Goal: Information Seeking & Learning: Learn about a topic

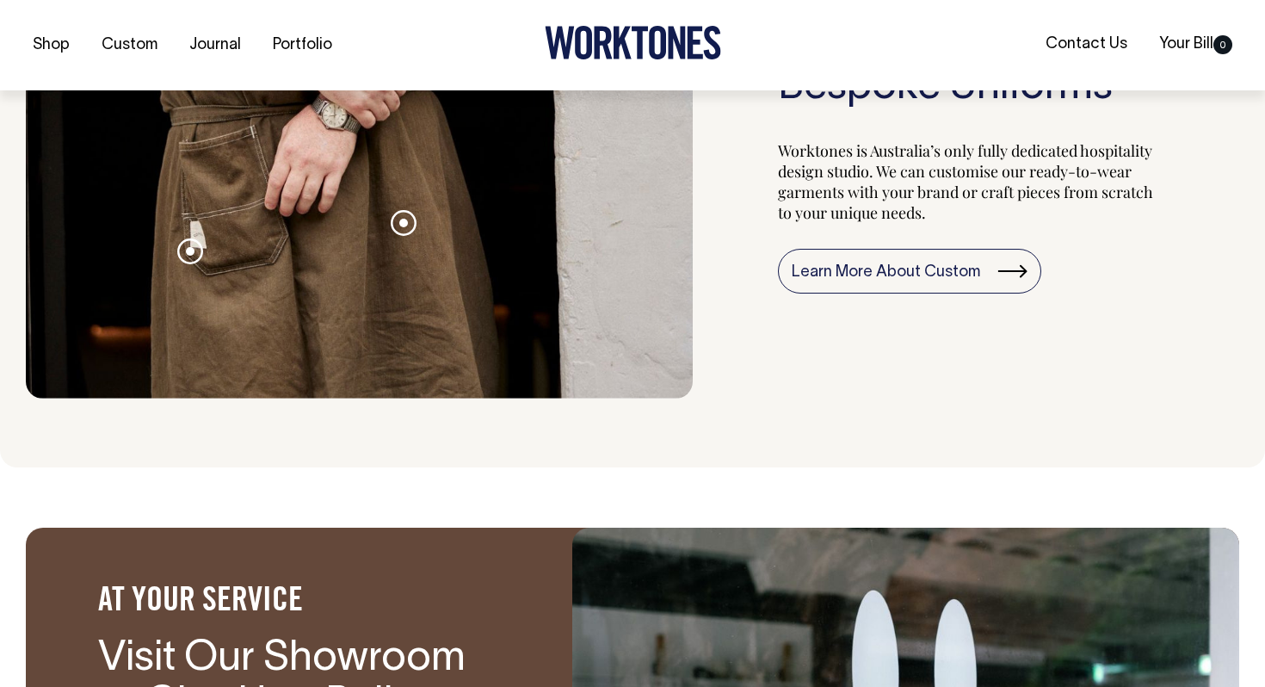
scroll to position [1855, 0]
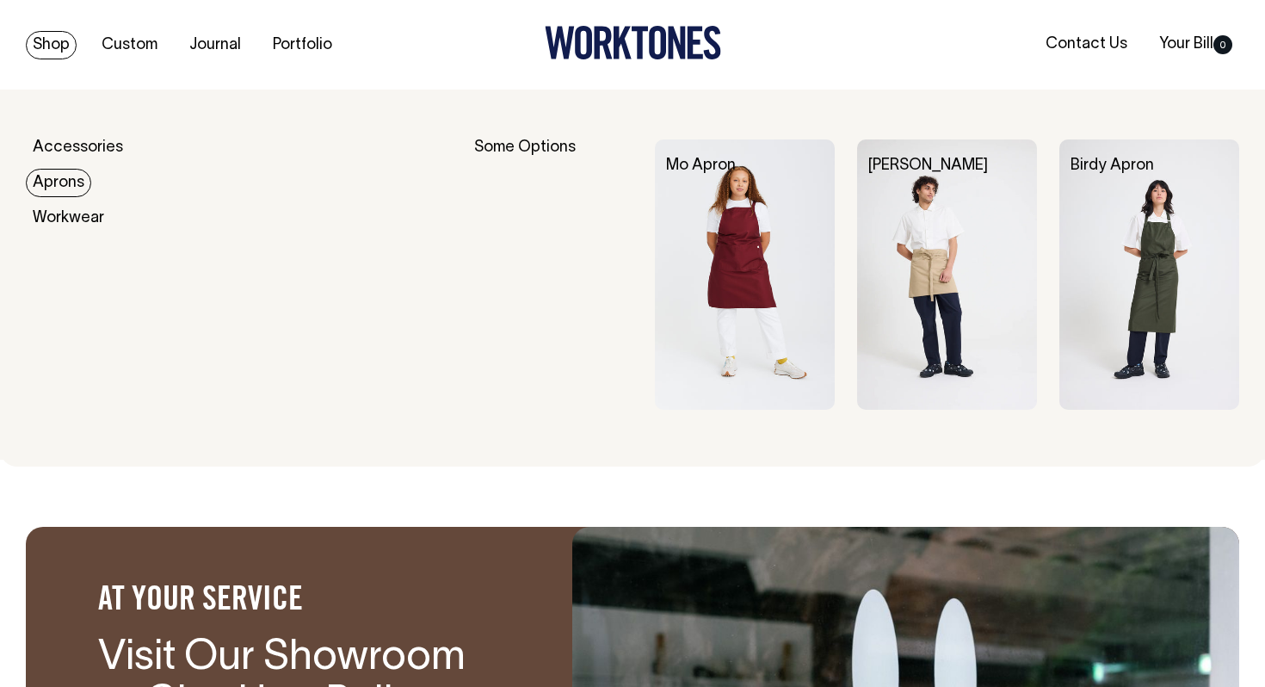
click at [46, 174] on link "Aprons" at bounding box center [58, 183] width 65 height 28
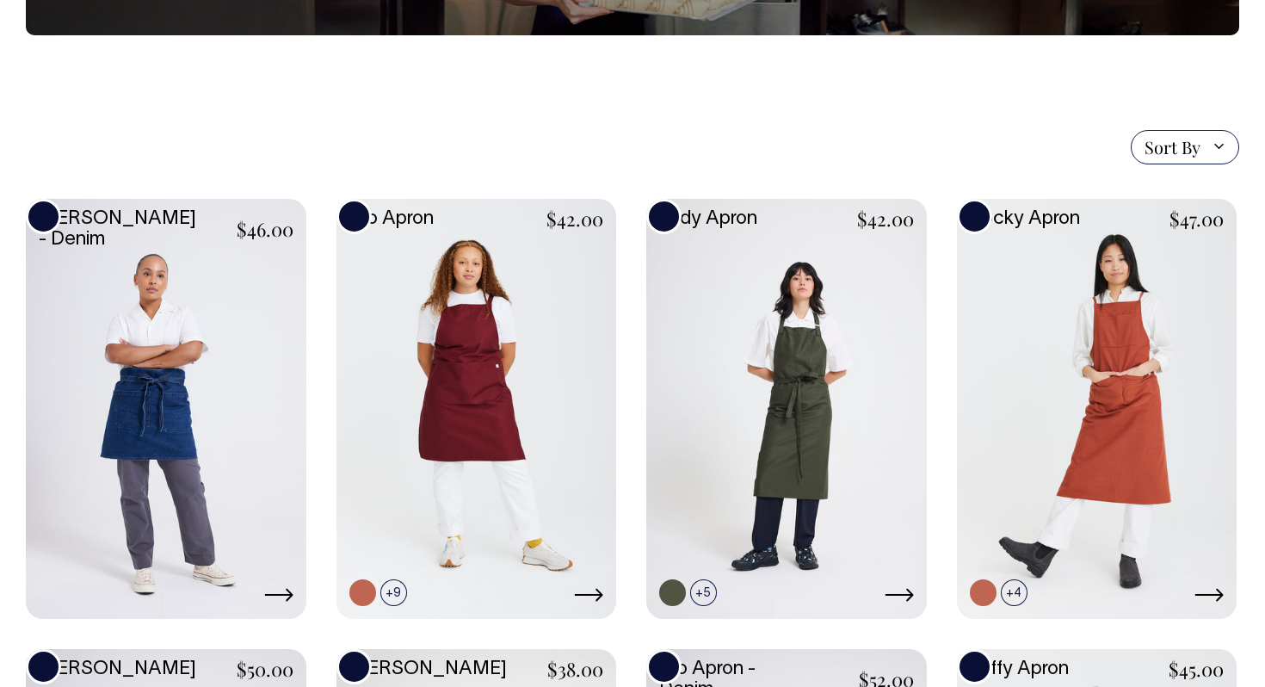
scroll to position [330, 0]
click at [702, 417] on link at bounding box center [786, 407] width 281 height 416
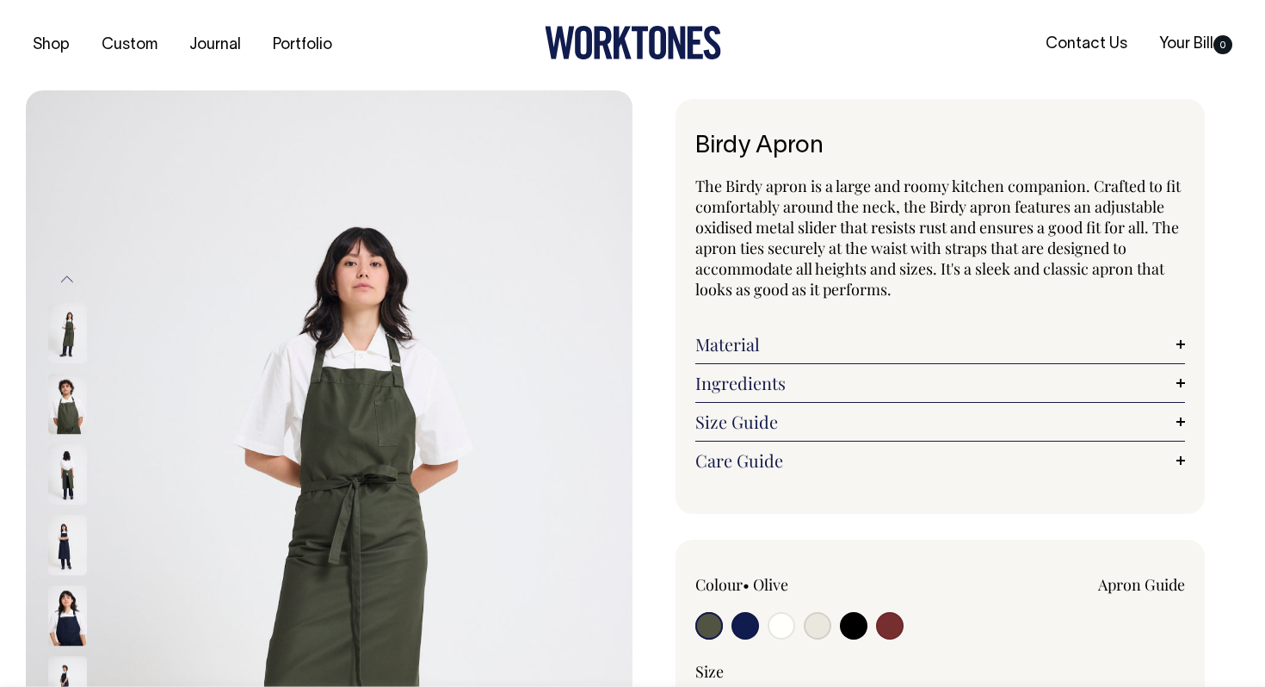
click at [983, 424] on link "Size Guide" at bounding box center [940, 421] width 490 height 21
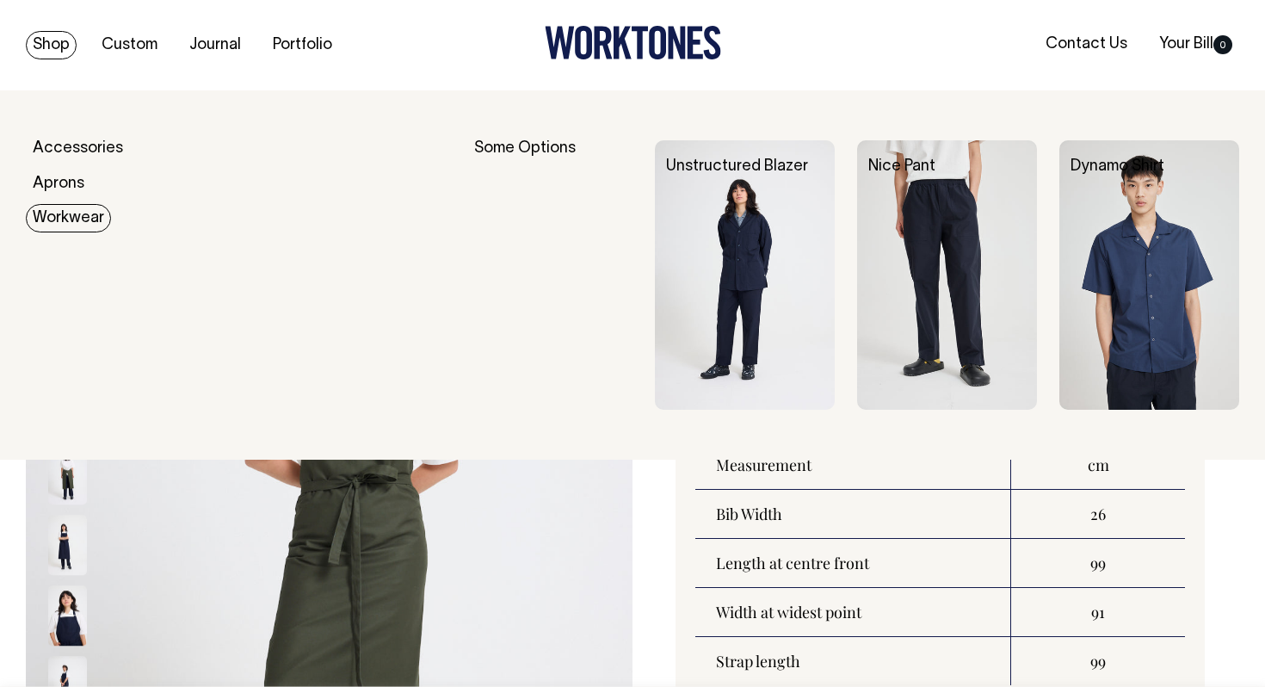
click at [69, 223] on link "Workwear" at bounding box center [68, 218] width 85 height 28
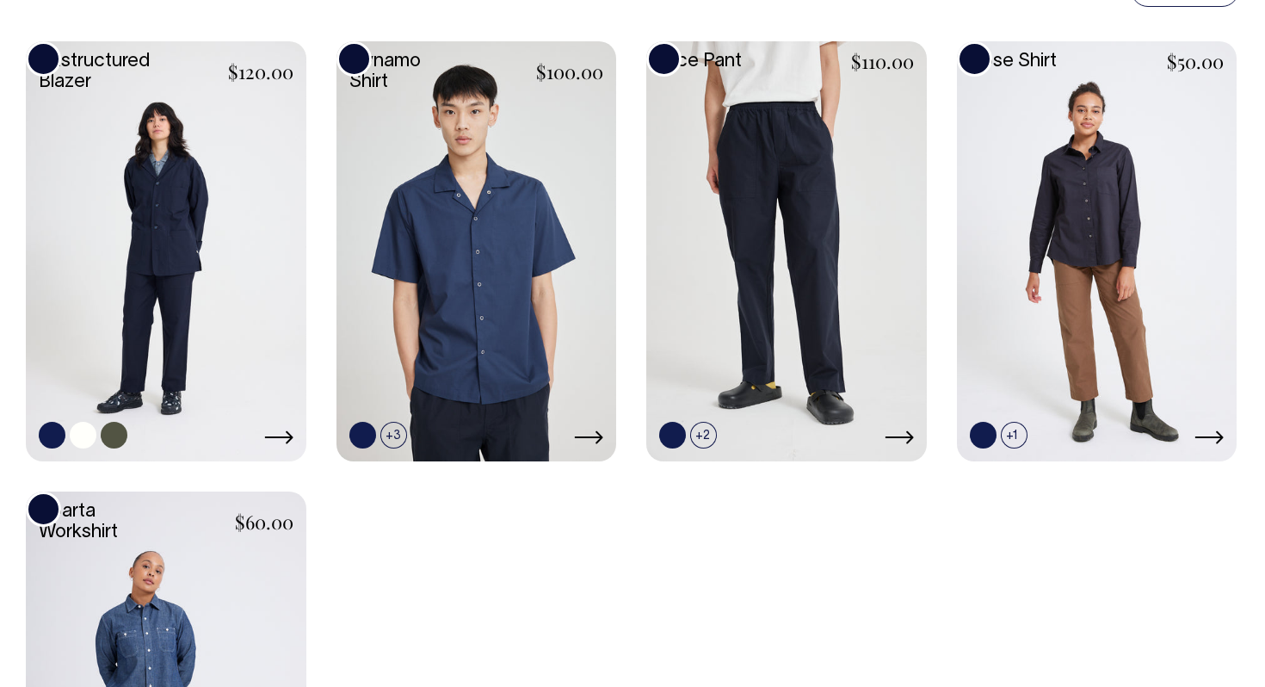
scroll to position [534, 0]
click at [237, 258] on link at bounding box center [166, 249] width 281 height 416
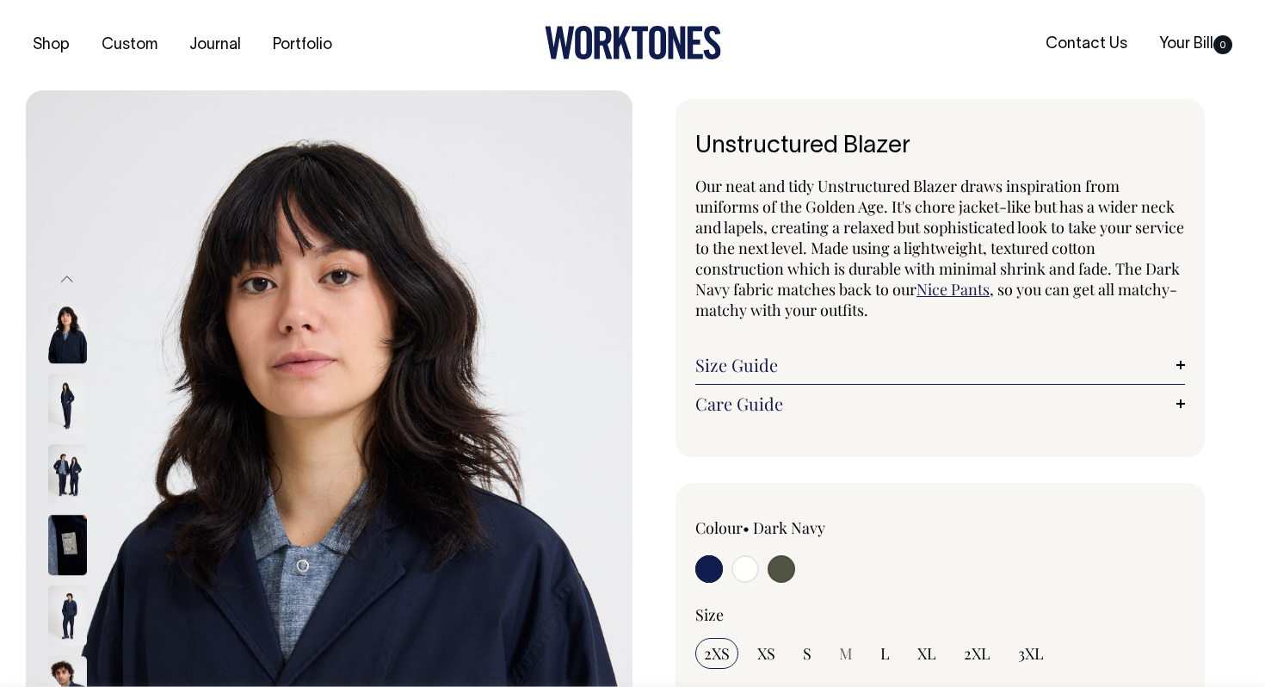
click at [889, 555] on div at bounding box center [793, 571] width 196 height 32
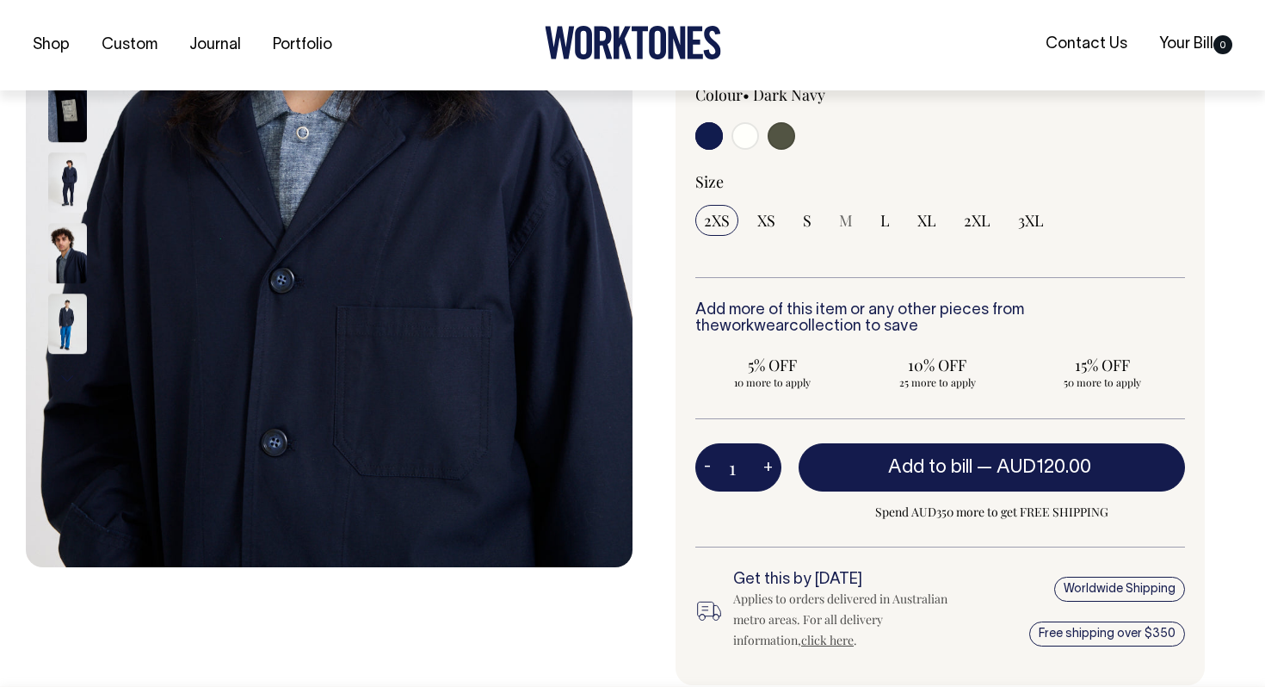
scroll to position [434, 0]
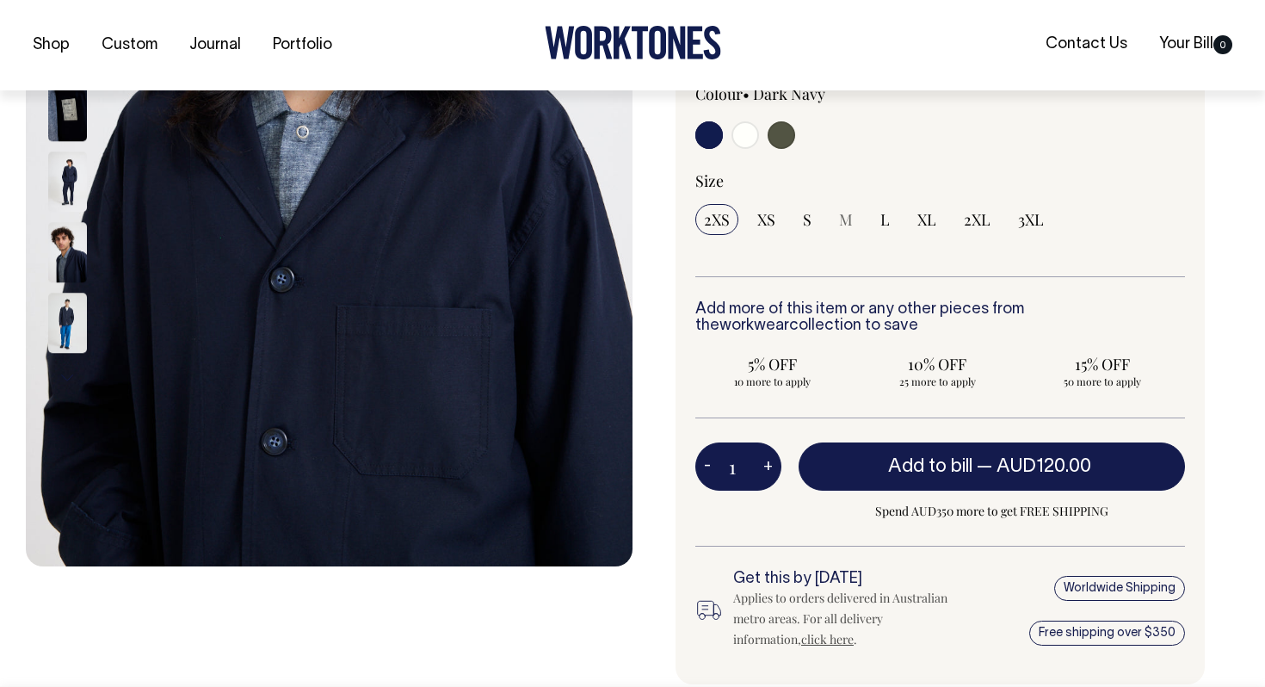
click at [70, 177] on img at bounding box center [67, 182] width 39 height 60
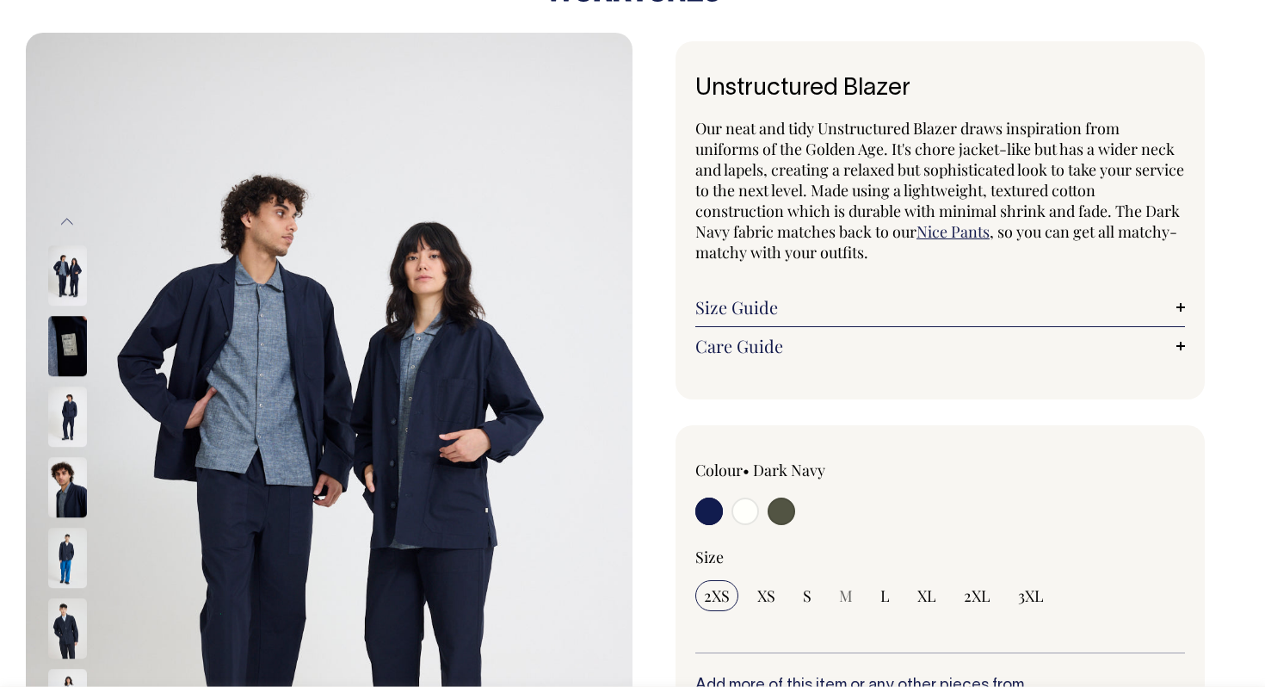
scroll to position [58, 0]
drag, startPoint x: 694, startPoint y: 83, endPoint x: 950, endPoint y: 80, distance: 256.5
click at [950, 80] on div "Unstructured Blazer Our neat and tidy Unstructured Blazer draws inspiration fro…" at bounding box center [940, 220] width 529 height 358
copy h1 "Unstructured Blazer"
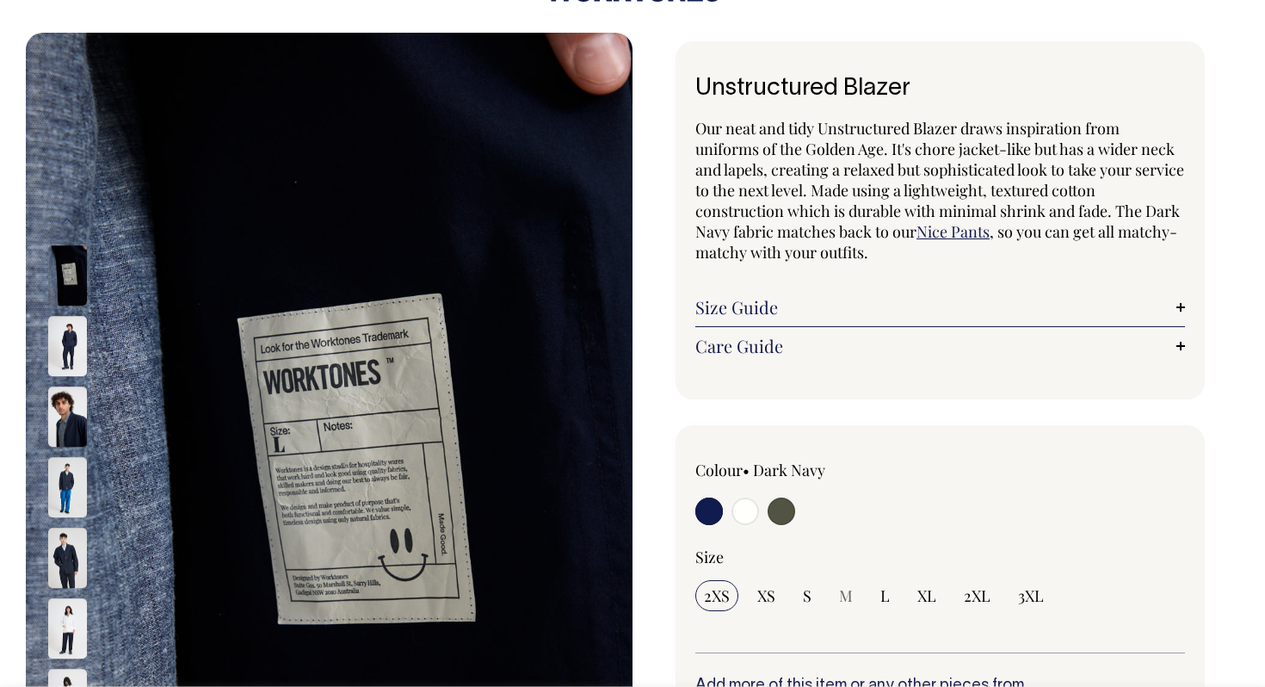
click at [71, 424] on img at bounding box center [67, 417] width 39 height 60
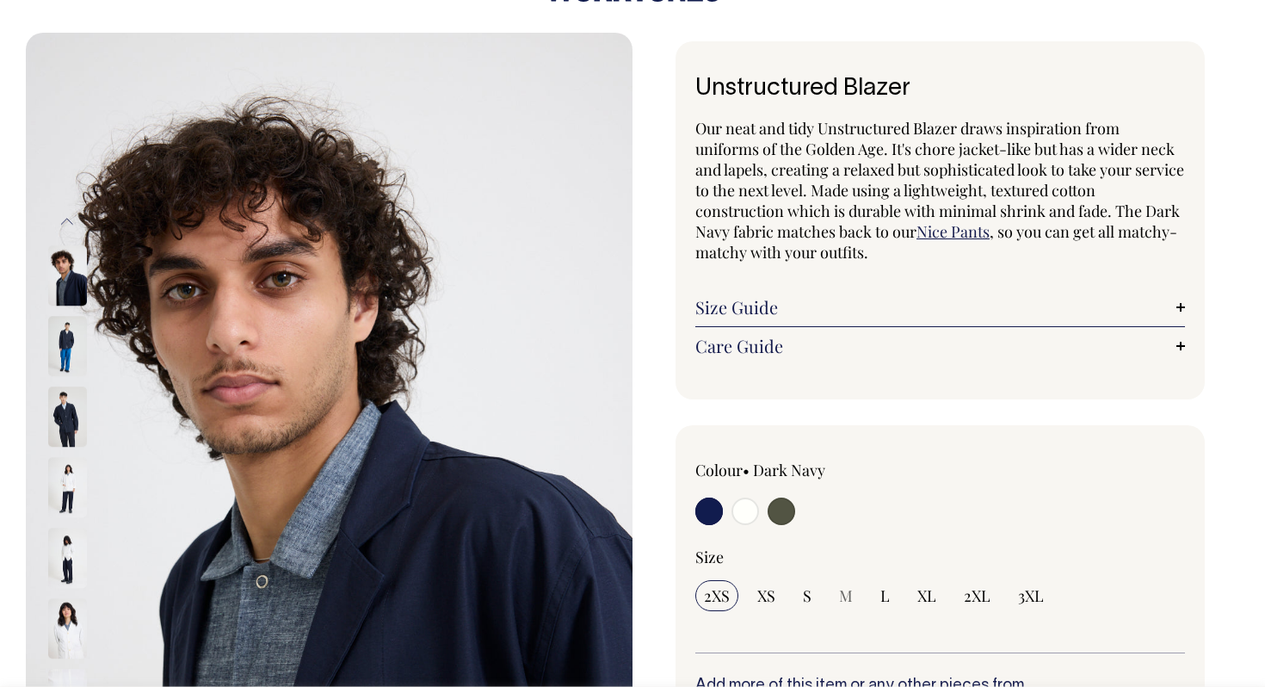
click at [69, 427] on img at bounding box center [67, 417] width 39 height 60
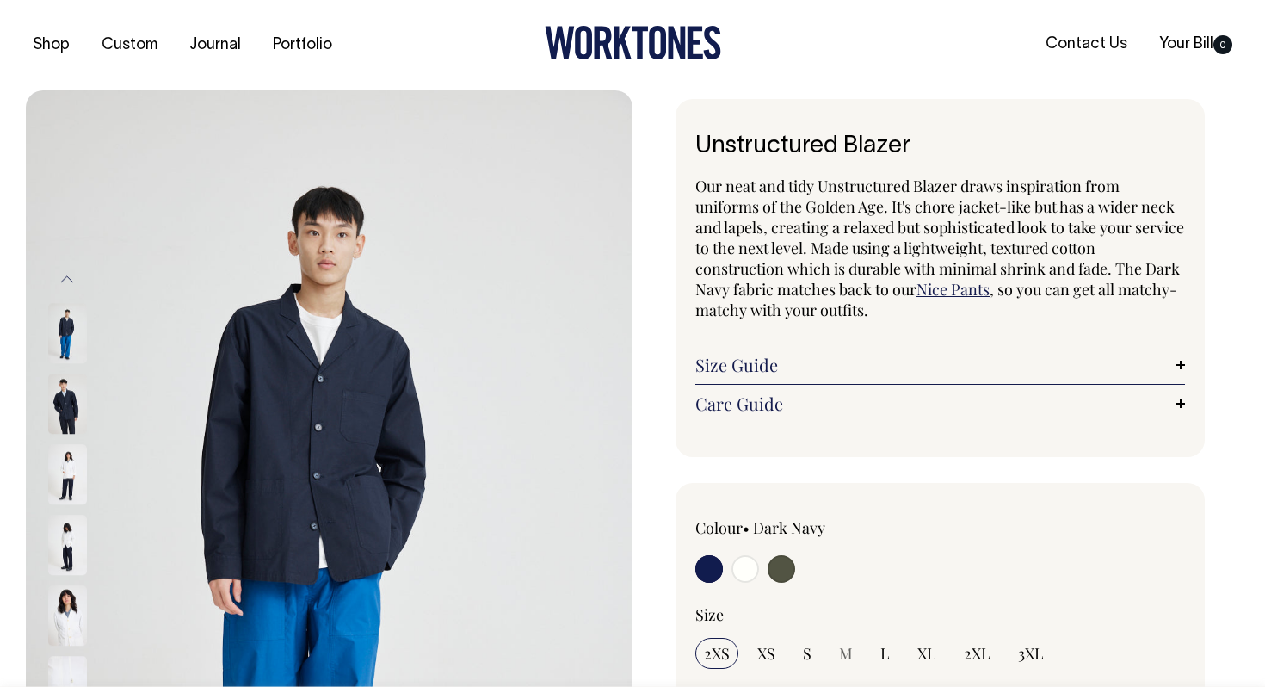
scroll to position [0, 0]
click at [862, 400] on link "Care Guide" at bounding box center [940, 403] width 490 height 21
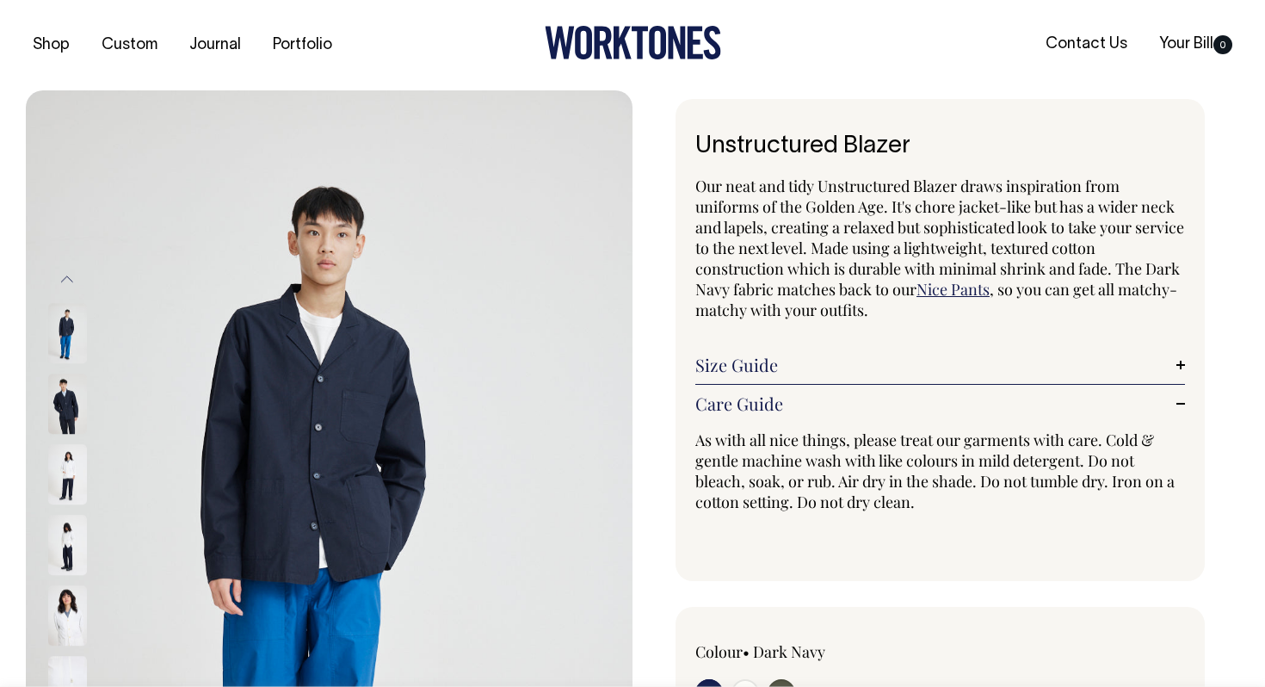
click at [818, 349] on div "Size Guide Size Guide Cici (she) wears an extra small and [PERSON_NAME] (he) we…" at bounding box center [940, 365] width 490 height 39
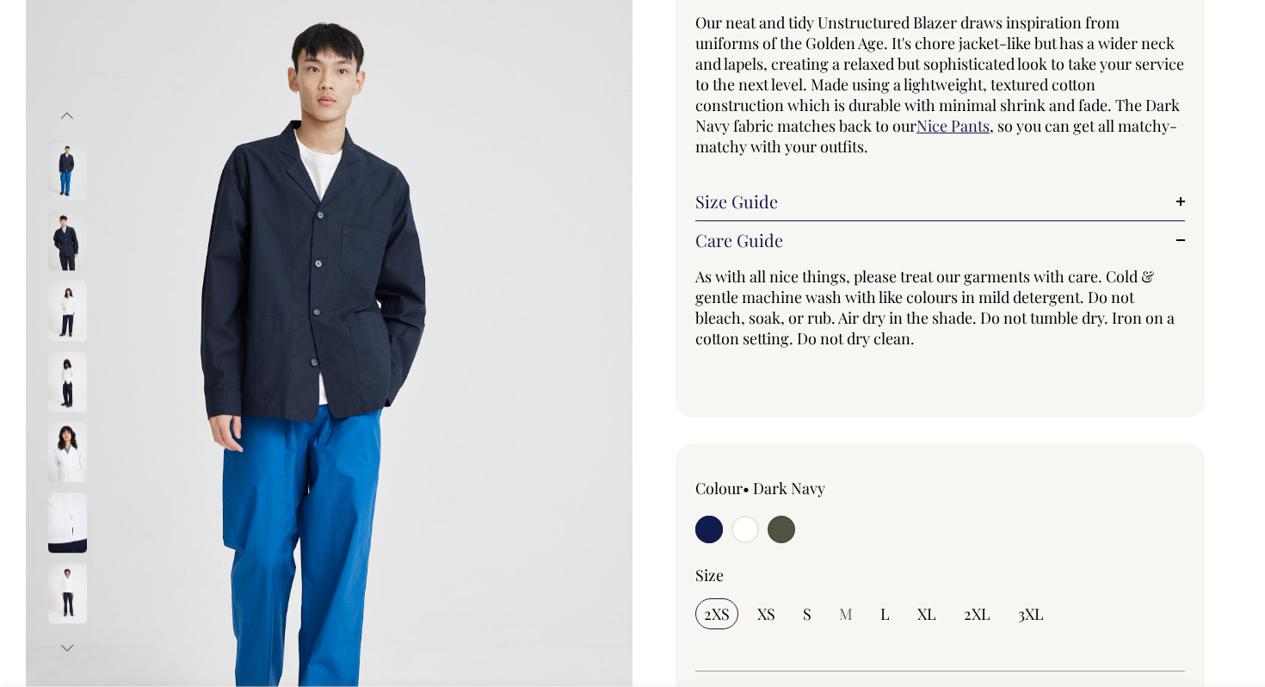
click at [749, 199] on link "Size Guide" at bounding box center [940, 201] width 490 height 21
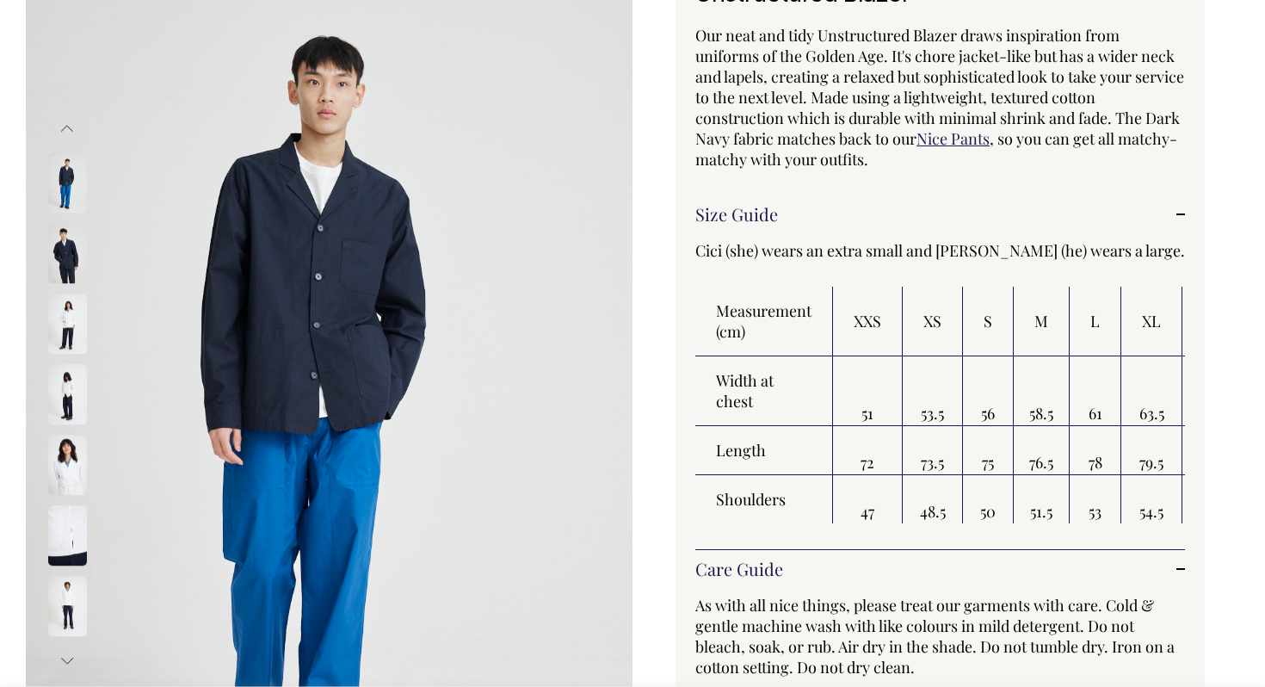
scroll to position [151, 0]
click at [65, 255] on img at bounding box center [67, 254] width 39 height 60
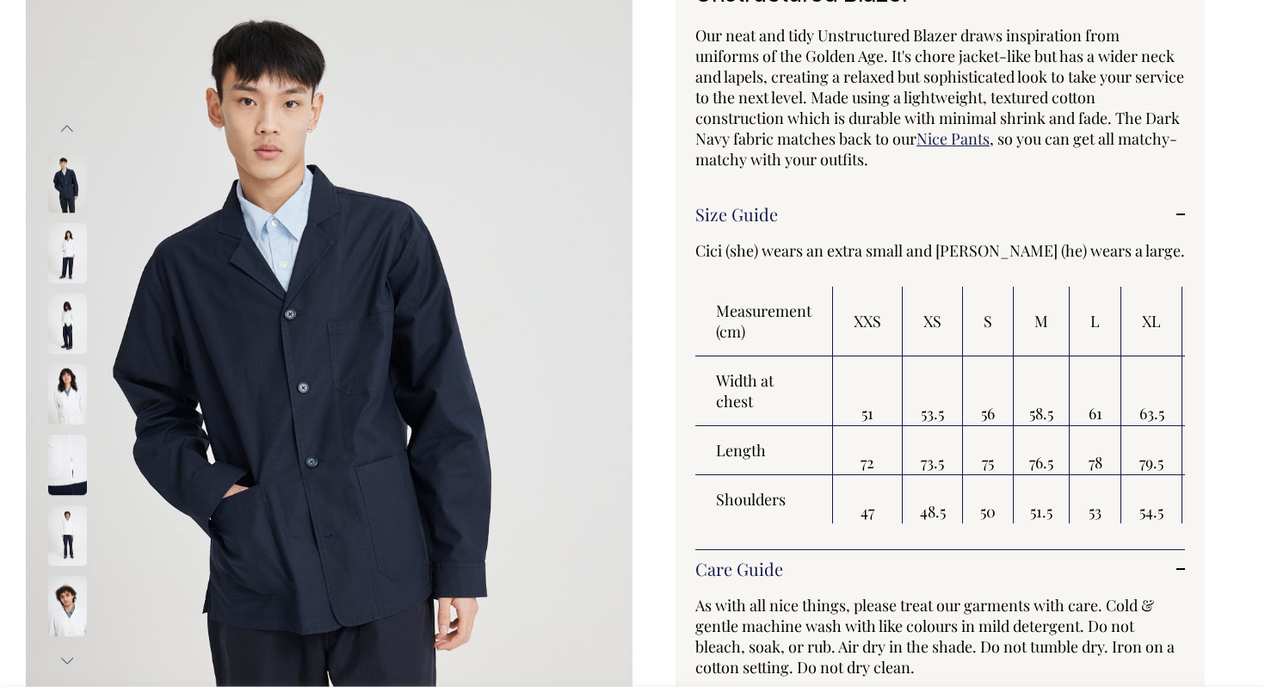
click at [65, 664] on button "Next" at bounding box center [67, 661] width 26 height 39
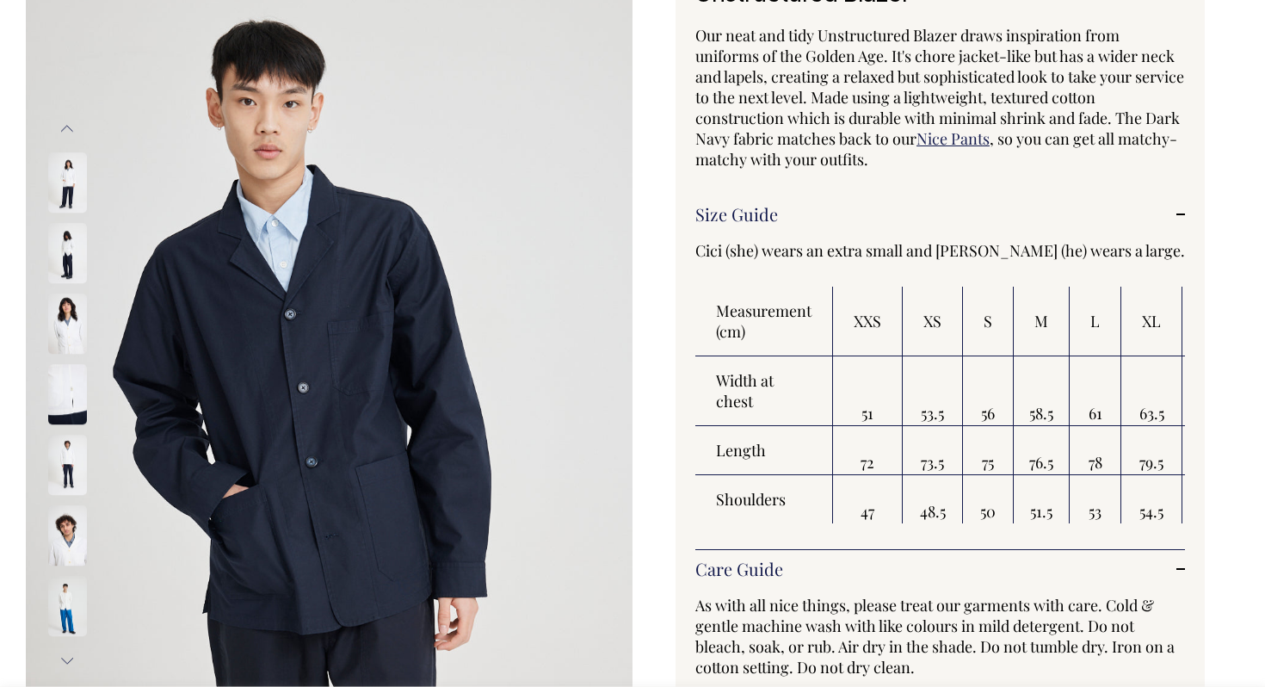
click at [65, 664] on button "Next" at bounding box center [67, 661] width 26 height 39
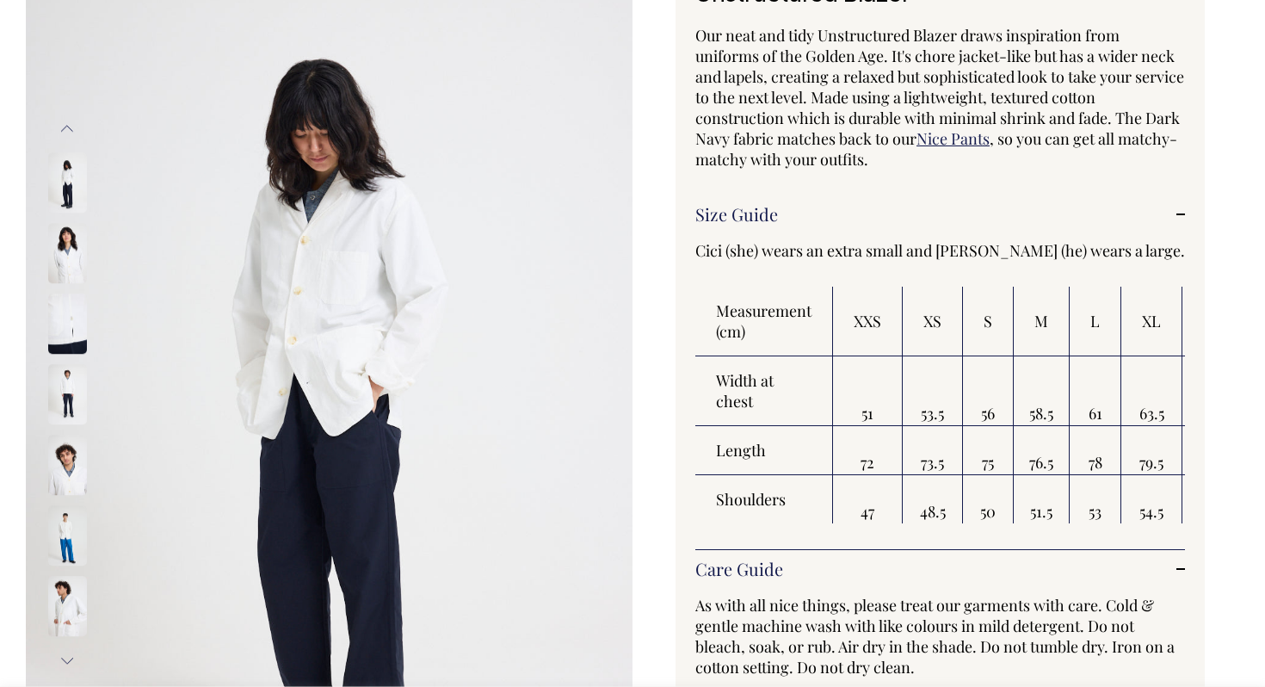
click at [65, 664] on button "Next" at bounding box center [67, 661] width 26 height 39
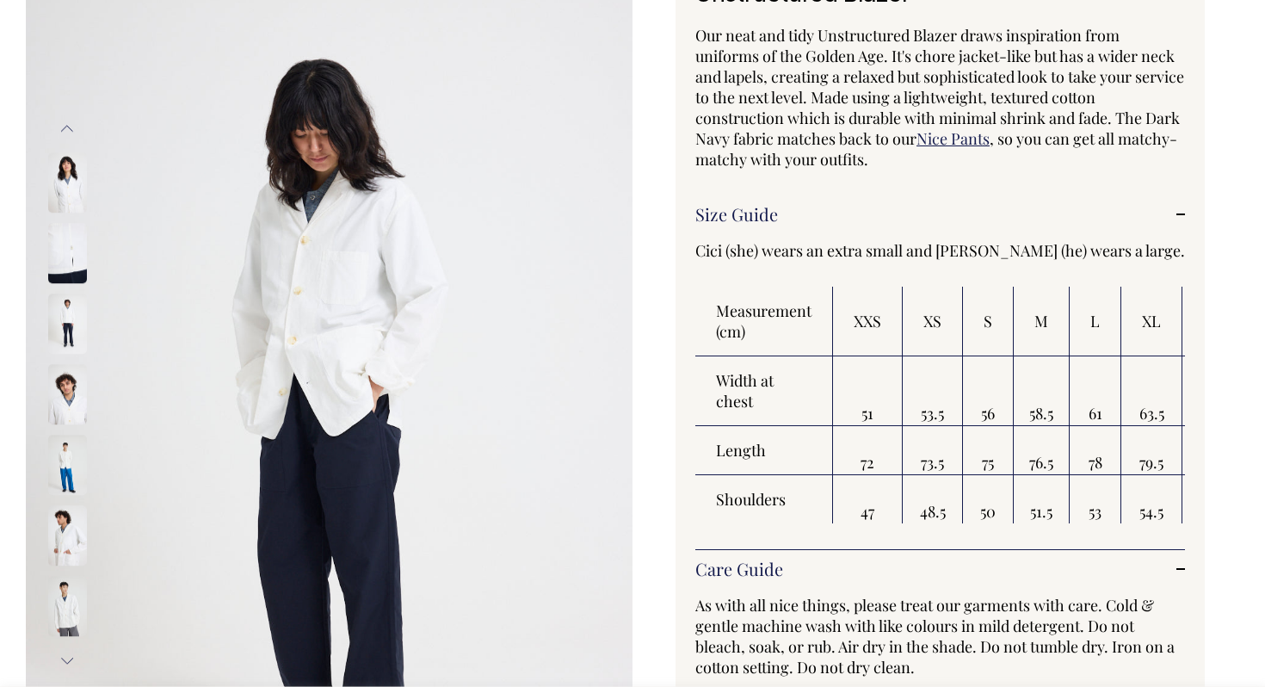
click at [65, 664] on button "Next" at bounding box center [67, 661] width 26 height 39
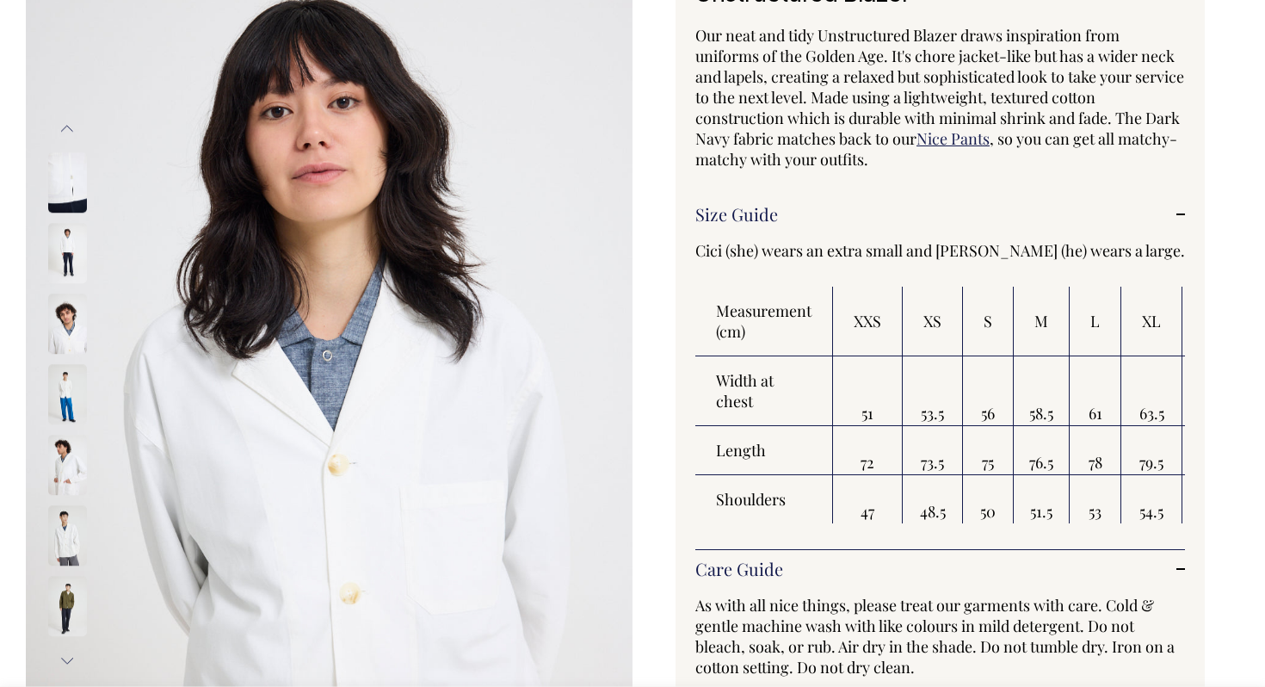
click at [65, 664] on button "Next" at bounding box center [67, 661] width 26 height 39
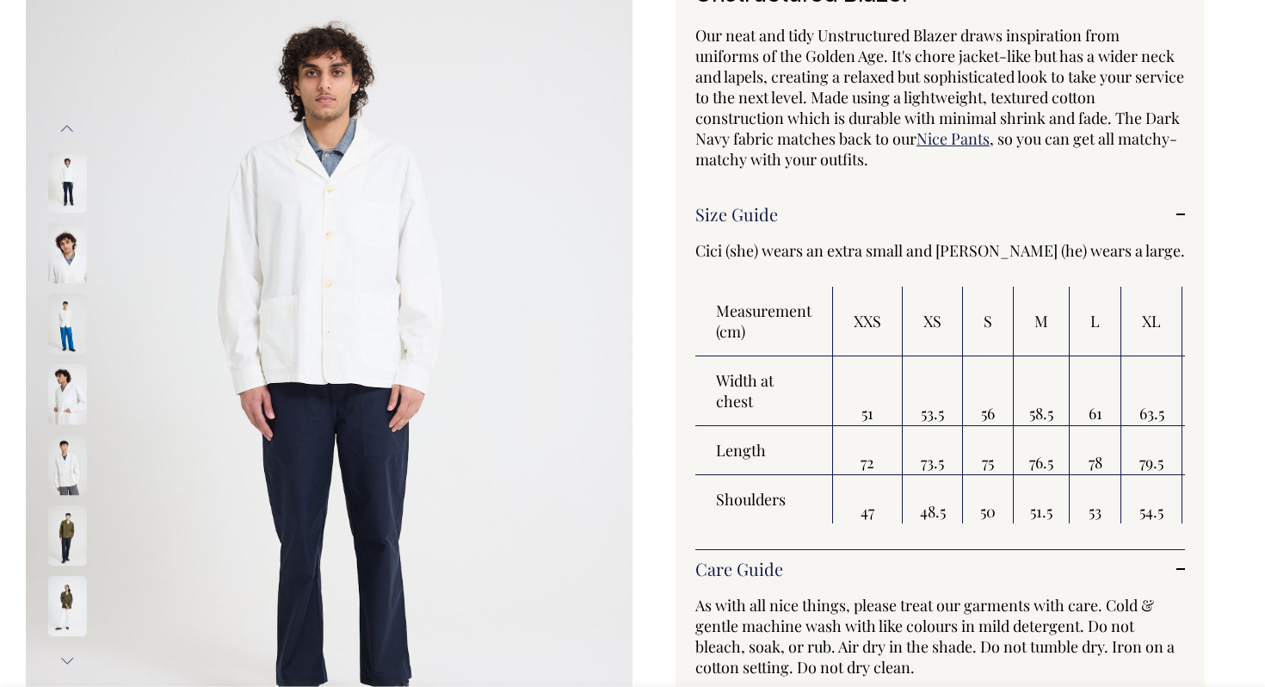
click at [65, 664] on button "Next" at bounding box center [67, 661] width 26 height 39
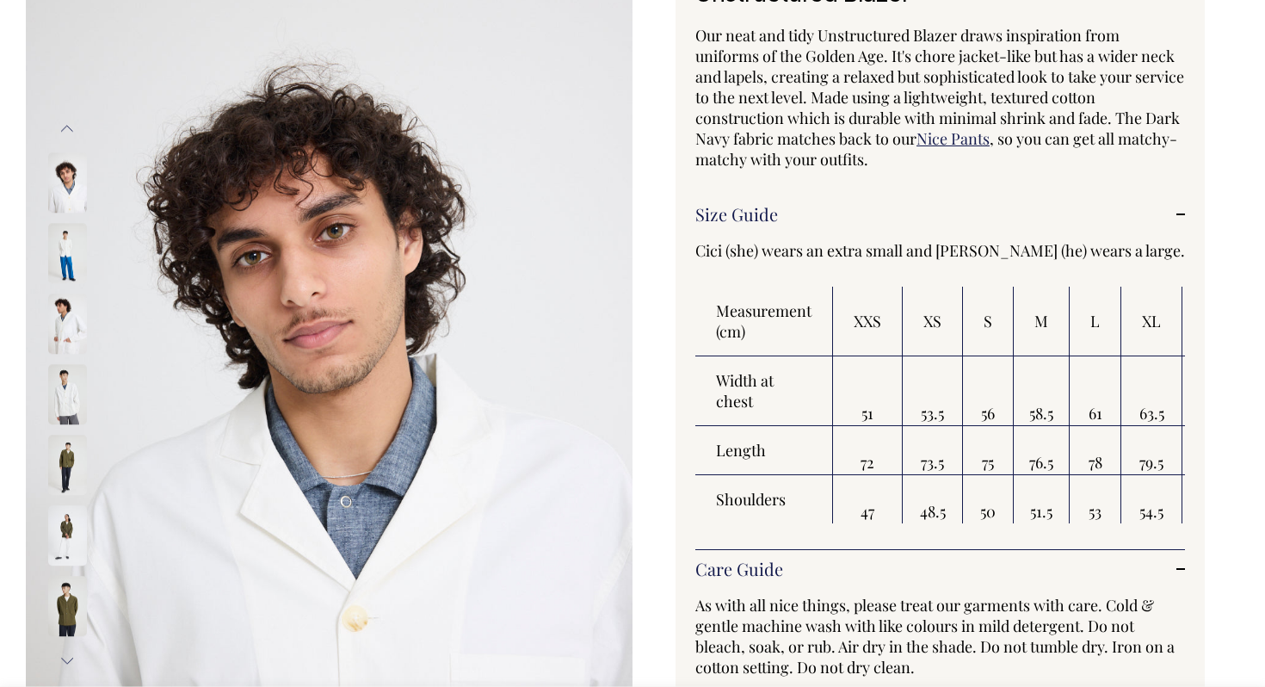
click at [65, 664] on button "Next" at bounding box center [67, 661] width 26 height 39
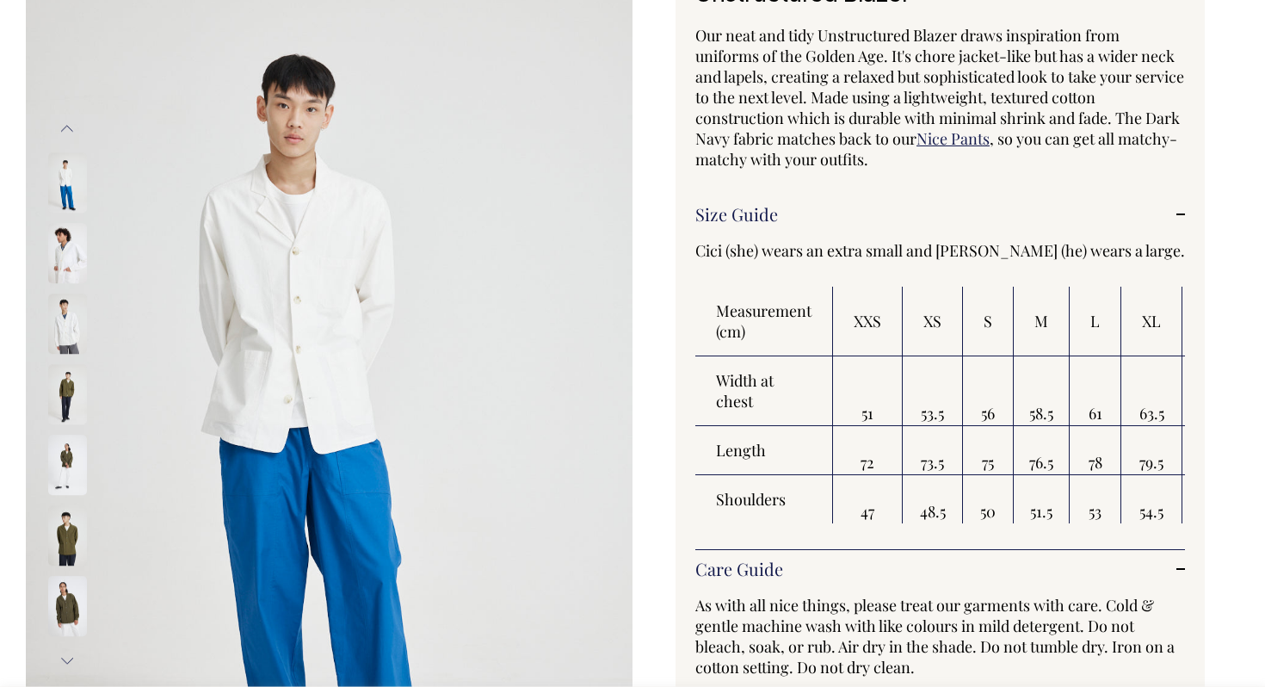
click at [65, 664] on button "Next" at bounding box center [67, 661] width 26 height 39
click at [72, 409] on img at bounding box center [67, 395] width 39 height 60
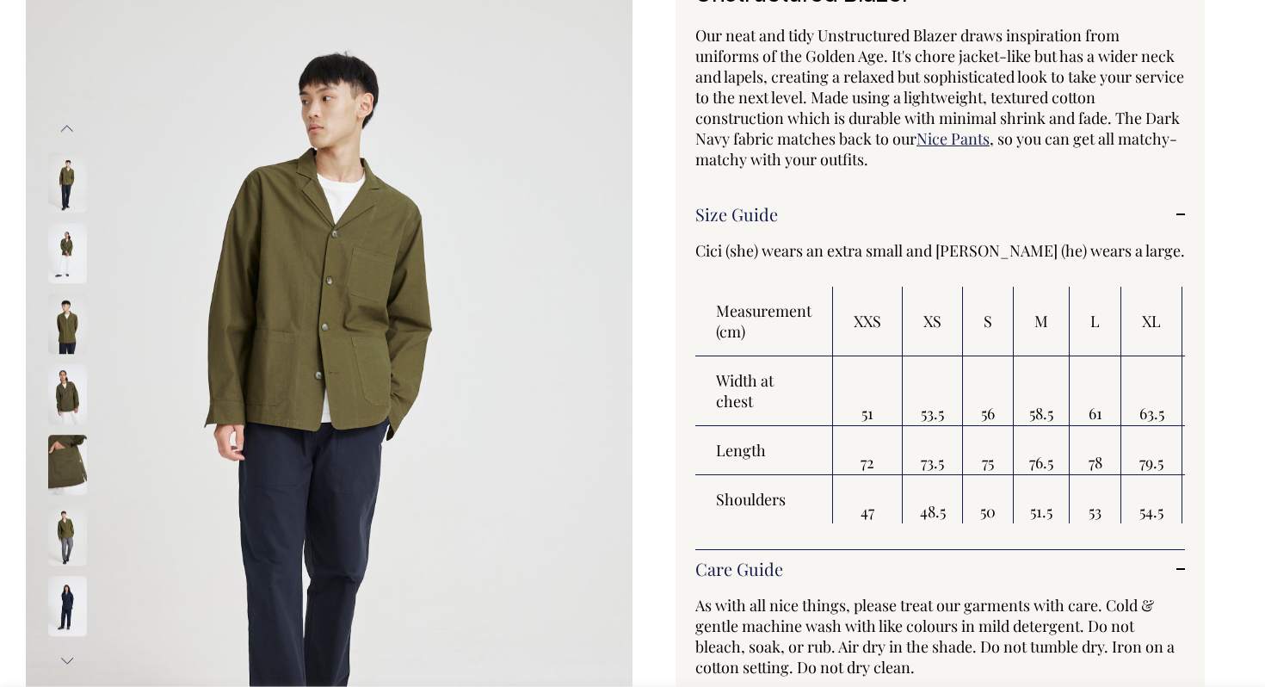
click at [60, 326] on img at bounding box center [67, 324] width 39 height 60
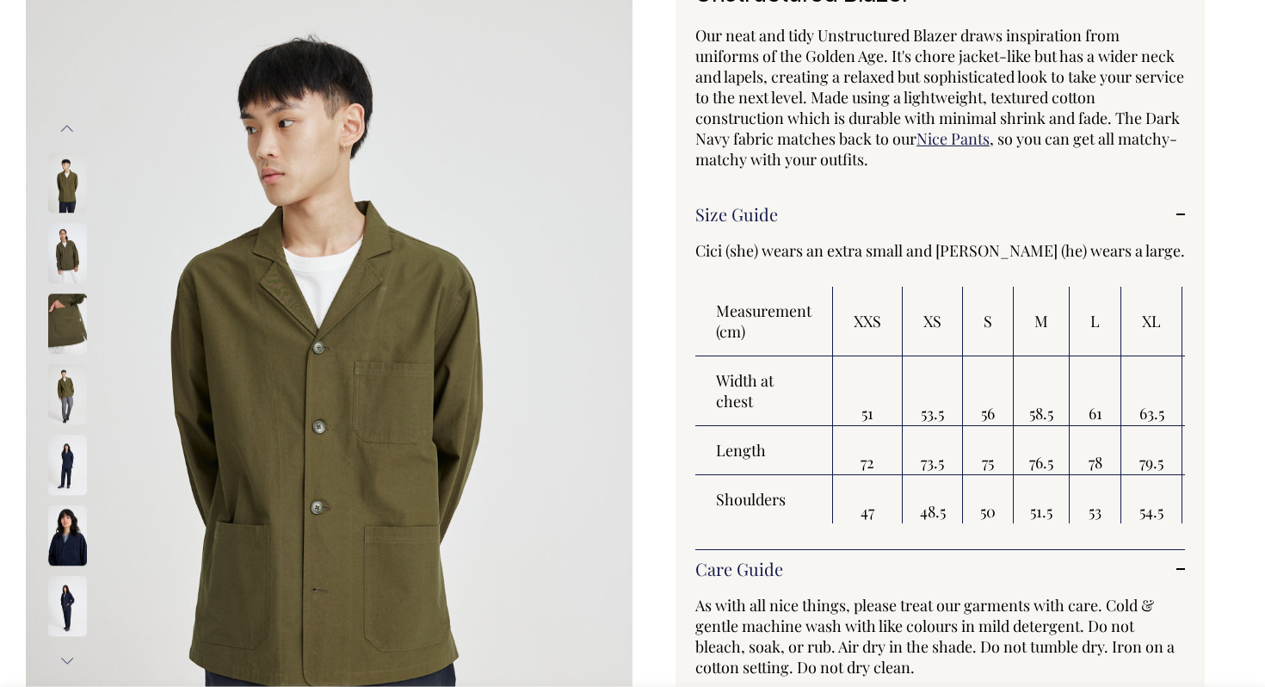
click at [64, 342] on img at bounding box center [67, 324] width 39 height 60
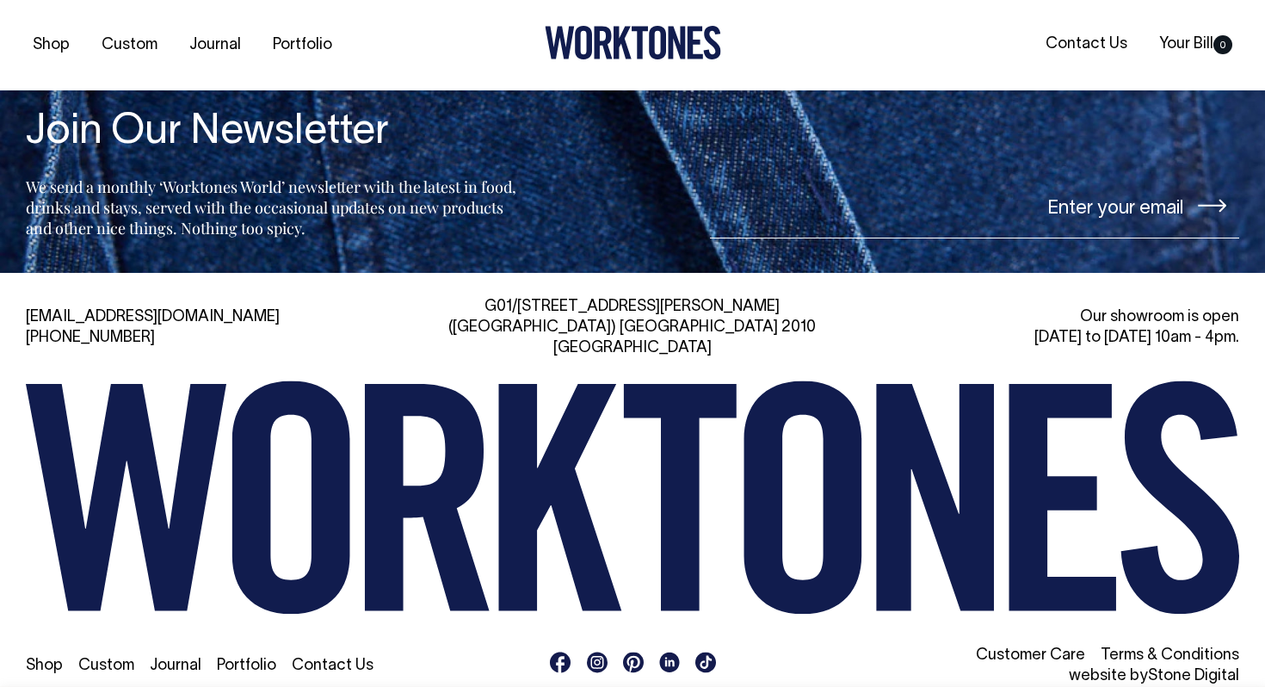
scroll to position [3220, 0]
